Goal: Task Accomplishment & Management: Complete application form

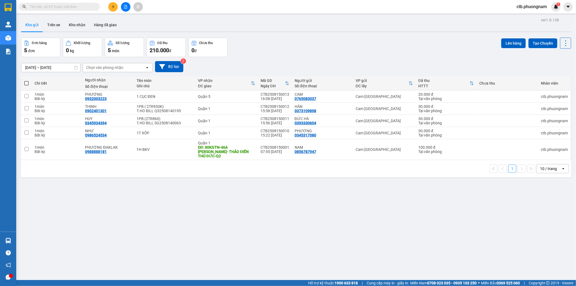
click at [112, 6] on icon "plus" at bounding box center [112, 6] width 3 height 0
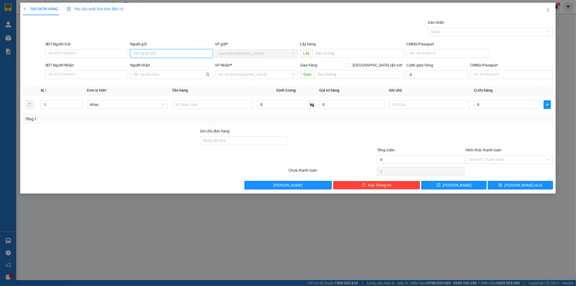
click at [140, 54] on input "Người gửi" at bounding box center [171, 53] width 83 height 9
type input "[PERSON_NAME]"
click at [91, 77] on input "SĐT Người Nhận" at bounding box center [86, 74] width 83 height 9
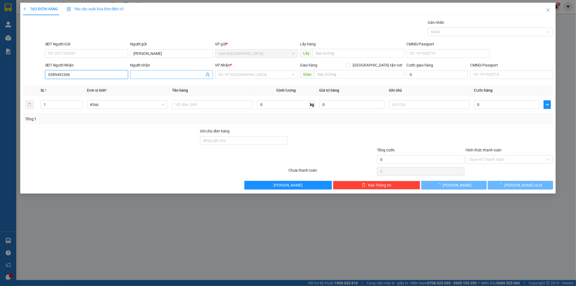
type input "0389492306"
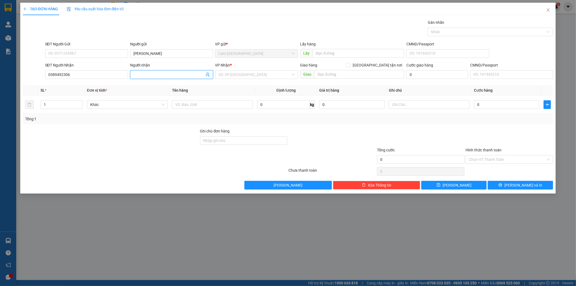
click at [146, 76] on input "Người nhận" at bounding box center [168, 75] width 71 height 6
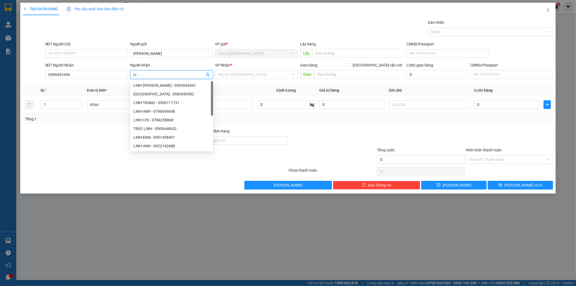
type input "L"
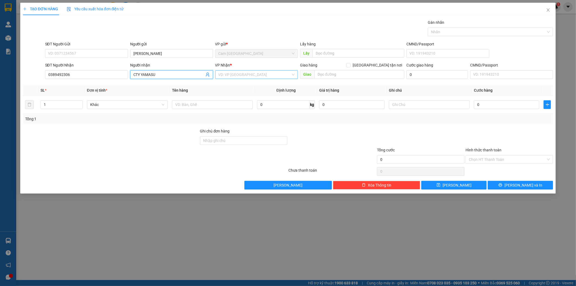
type input "CTY YAMASU"
click at [245, 74] on input "search" at bounding box center [254, 74] width 73 height 8
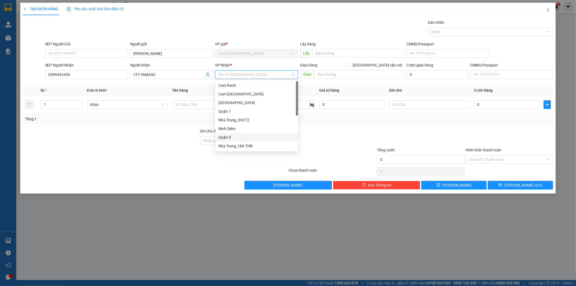
click at [235, 137] on div "Quận 5" at bounding box center [256, 137] width 76 height 6
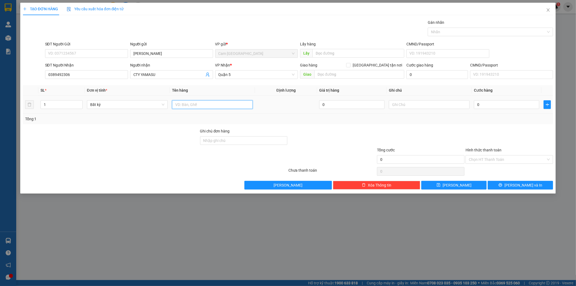
click at [221, 104] on input "text" at bounding box center [212, 104] width 81 height 9
type input "1H"
click at [485, 104] on input "0" at bounding box center [506, 104] width 65 height 9
type input "2"
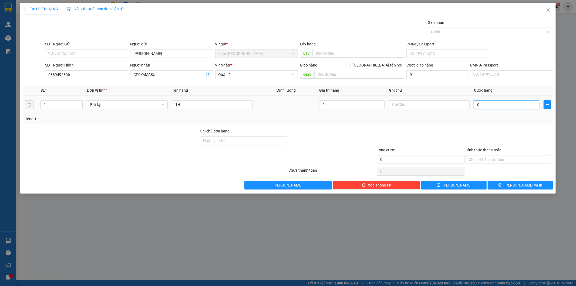
type input "2"
type input "20"
type input "200"
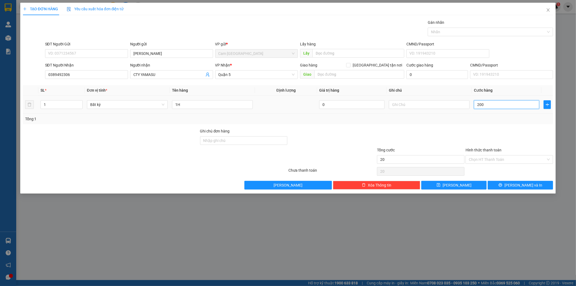
type input "200"
type input "2.000"
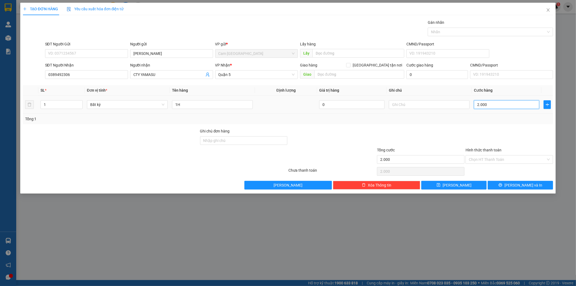
type input "20.000"
click at [493, 158] on input "Hình thức thanh toán" at bounding box center [507, 159] width 77 height 8
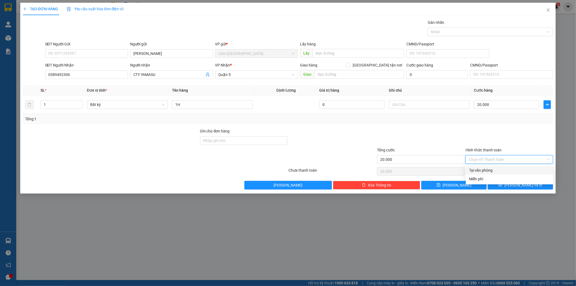
click at [489, 171] on div "Tại văn phòng" at bounding box center [509, 170] width 81 height 6
type input "0"
click at [509, 184] on button "[PERSON_NAME] và In" at bounding box center [519, 185] width 65 height 9
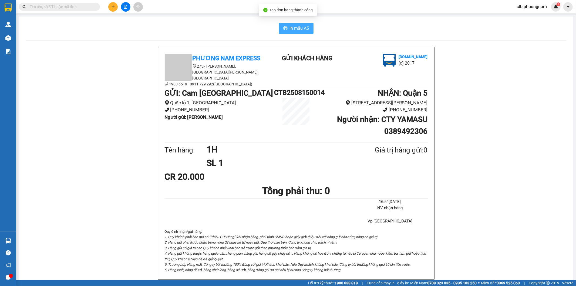
click at [291, 29] on span "In mẫu A5" at bounding box center [299, 28] width 19 height 7
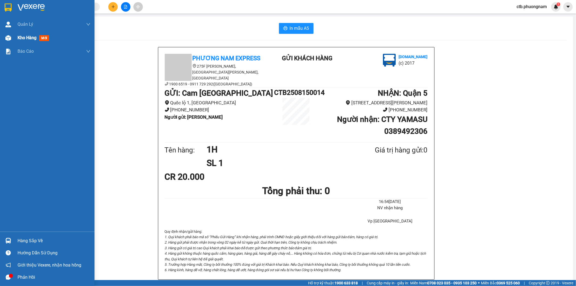
click at [9, 42] on div at bounding box center [8, 37] width 9 height 9
